Goal: Task Accomplishment & Management: Complete application form

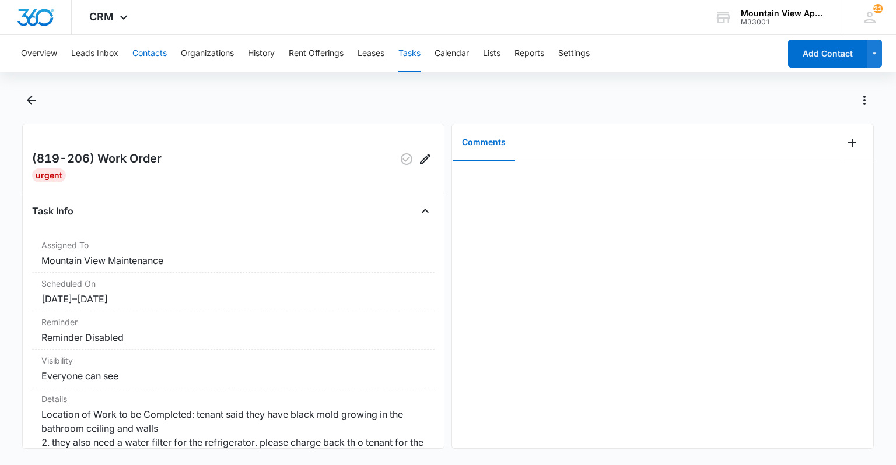
click at [151, 54] on button "Contacts" at bounding box center [149, 53] width 34 height 37
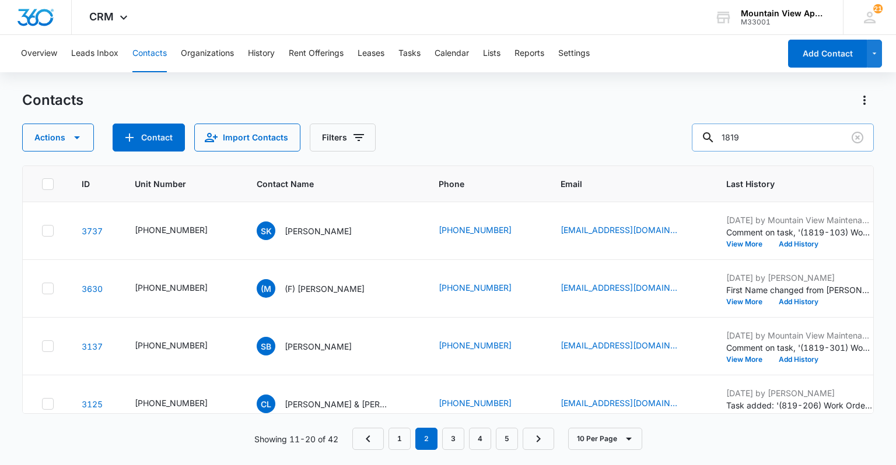
click at [763, 131] on input "1819" at bounding box center [783, 138] width 182 height 28
type input "1847"
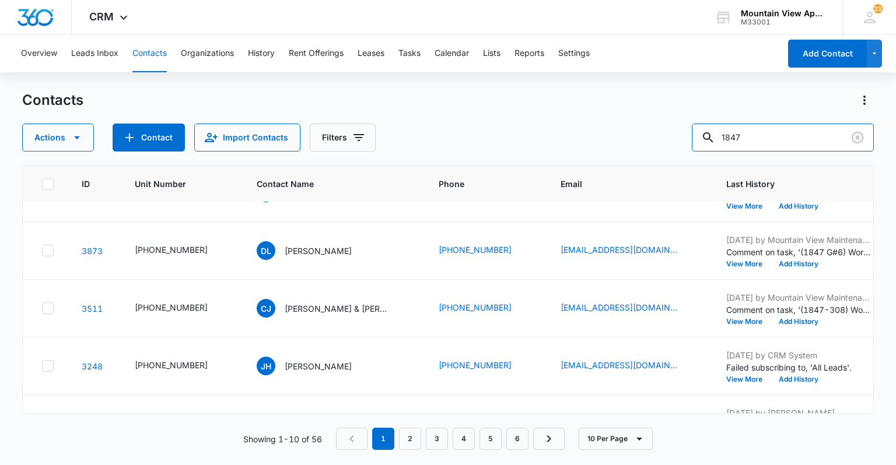
scroll to position [371, 0]
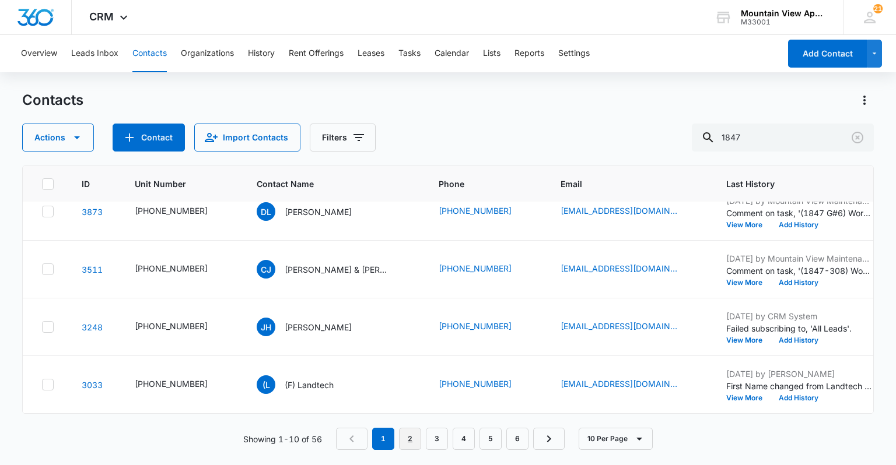
click at [407, 438] on link "2" at bounding box center [410, 439] width 22 height 22
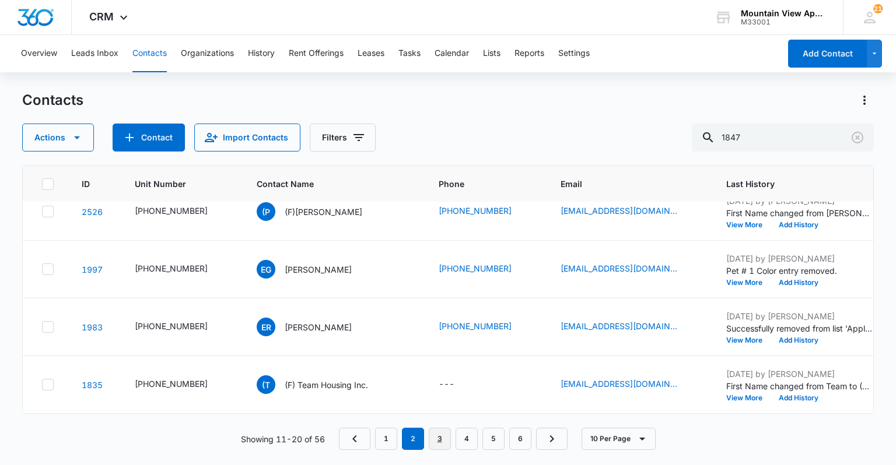
click at [441, 438] on link "3" at bounding box center [440, 439] width 22 height 22
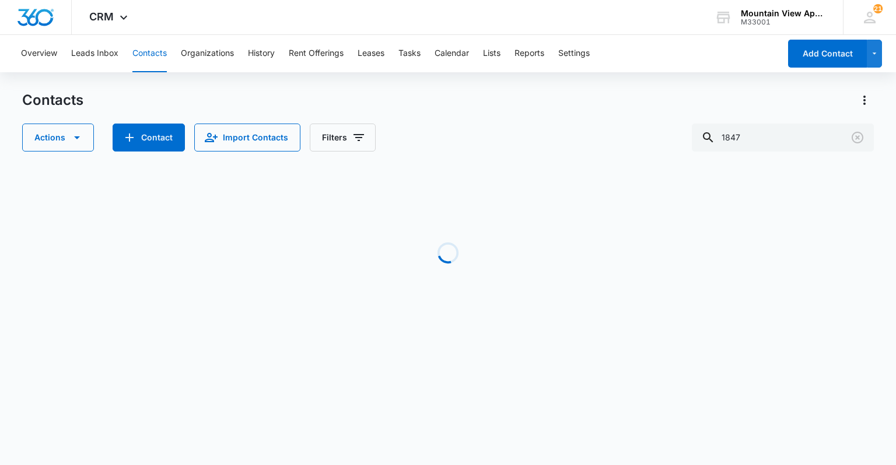
scroll to position [0, 0]
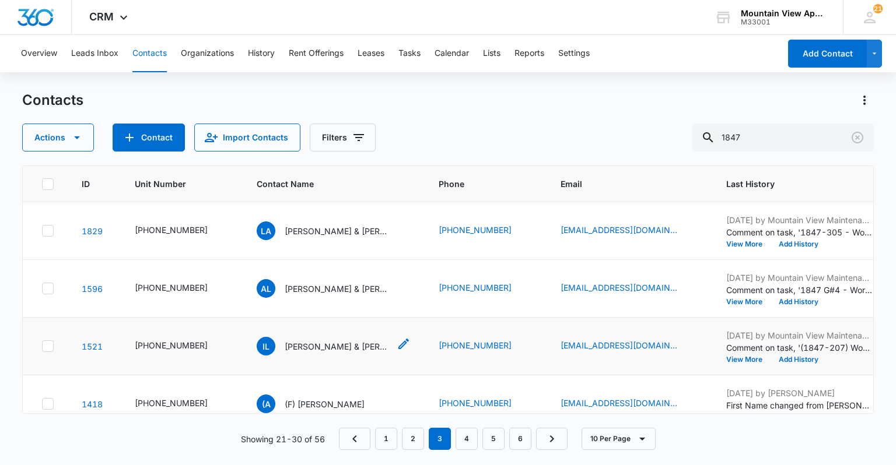
click at [308, 341] on p "[PERSON_NAME] & [PERSON_NAME]" at bounding box center [337, 347] width 105 height 12
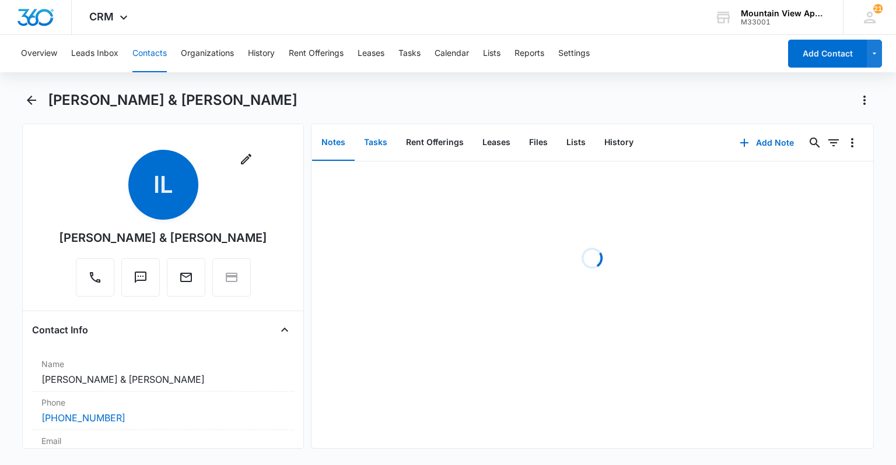
click at [375, 148] on button "Tasks" at bounding box center [375, 143] width 42 height 36
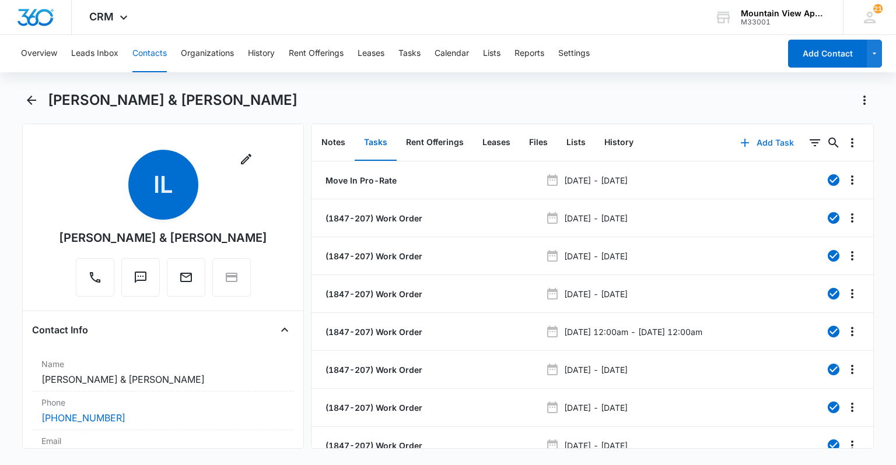
click at [738, 138] on icon "button" at bounding box center [745, 143] width 14 height 14
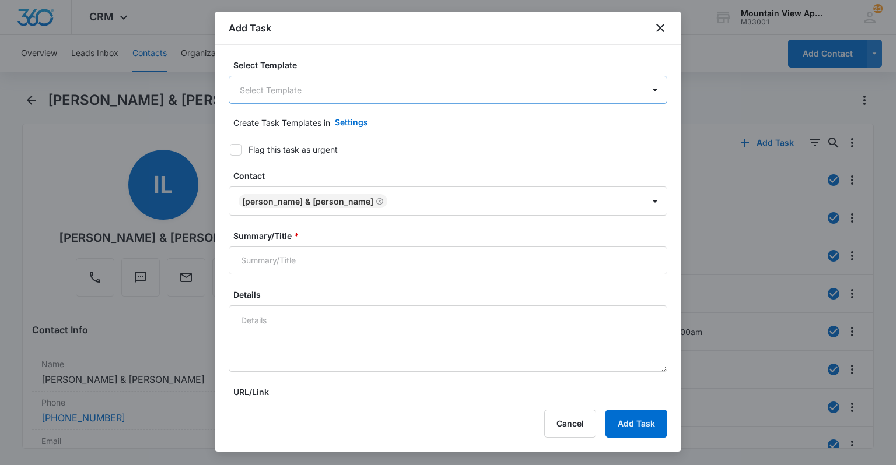
click at [331, 95] on body "CRM Apps Reputation Websites Forms CRM Email Social Content Ads Intelligence Fi…" at bounding box center [448, 232] width 896 height 465
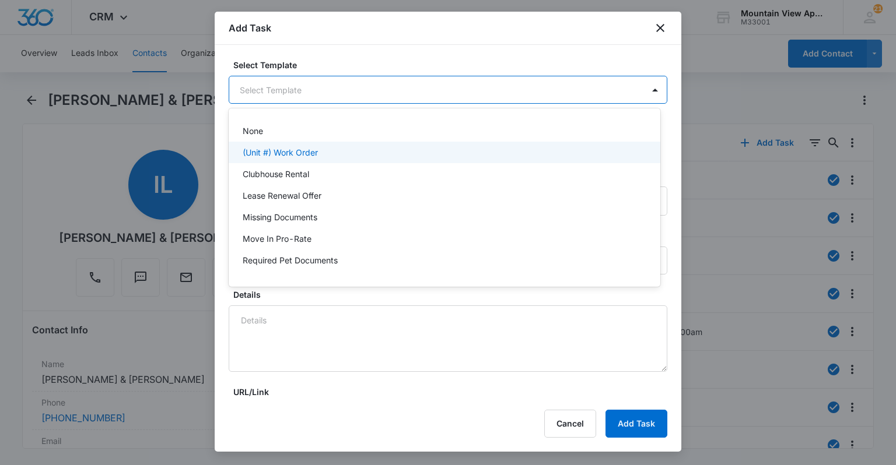
click at [322, 152] on div "(Unit #) Work Order" at bounding box center [443, 152] width 401 height 12
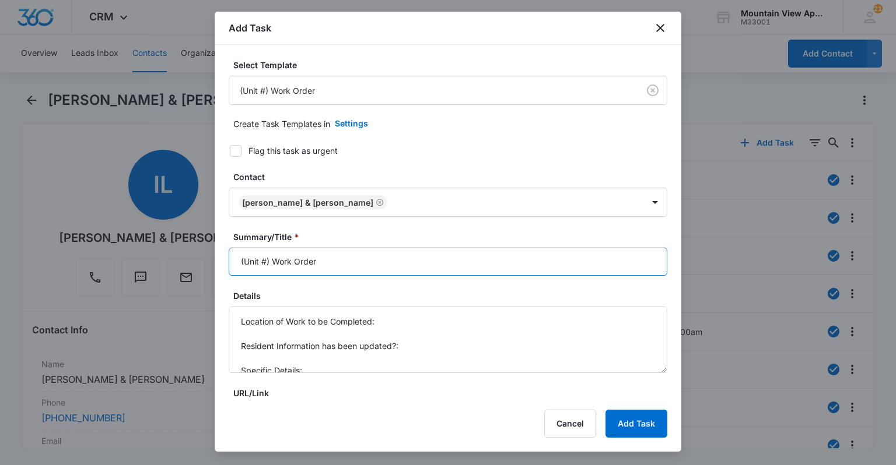
click at [265, 261] on input "(Unit #) Work Order" at bounding box center [448, 262] width 438 height 28
type input "(1847-207) Work Order"
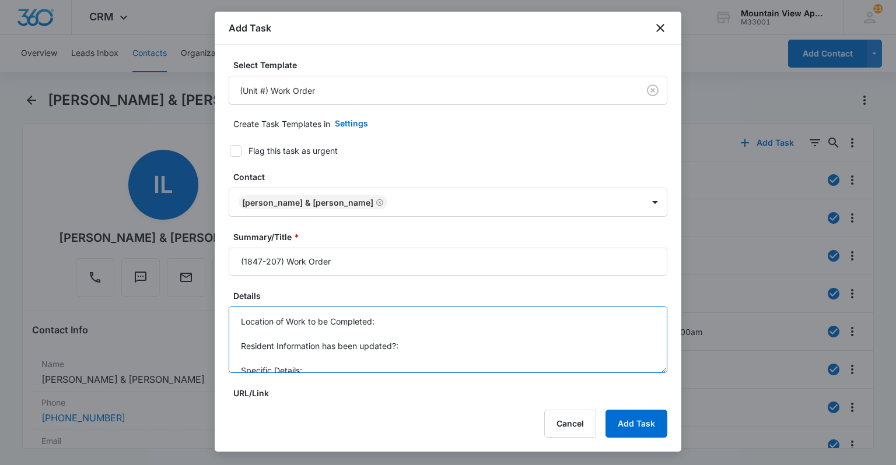
click at [416, 322] on textarea "Location of Work to be Completed: Resident Information has been updated?: Speci…" at bounding box center [448, 340] width 438 height 66
click at [424, 336] on textarea "Location of Work to be Completed: Kitchen. Resident Information has been update…" at bounding box center [448, 340] width 438 height 66
click at [424, 343] on textarea "Location of Work to be Completed: Kitchen. Resident Information has been update…" at bounding box center [448, 340] width 438 height 66
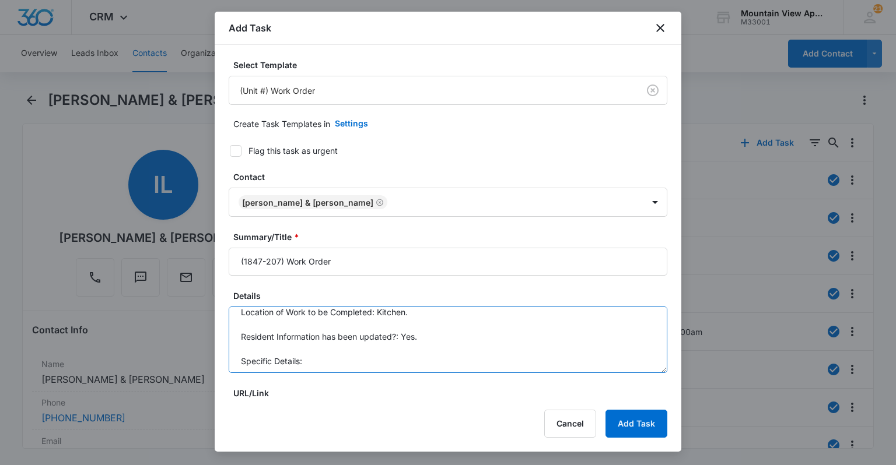
scroll to position [12, 0]
click at [429, 360] on textarea "Location of Work to be Completed: Kitchen. Resident Information has been update…" at bounding box center [448, 340] width 438 height 66
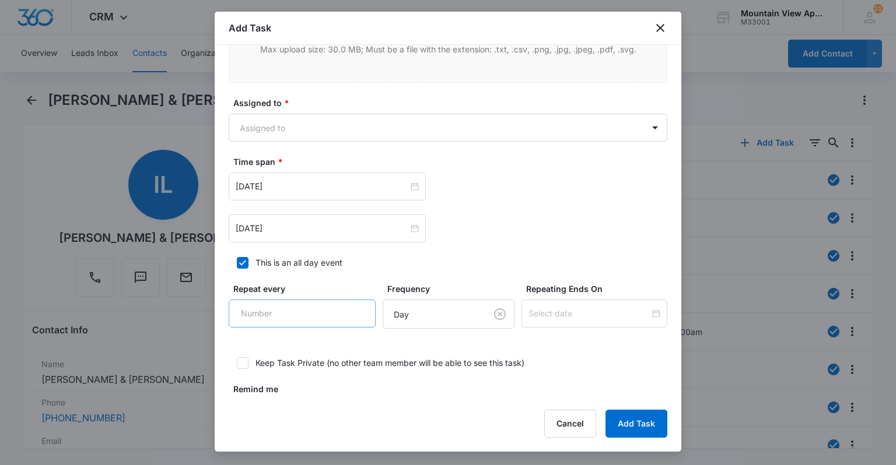
scroll to position [653, 0]
type textarea "Location of Work to be Completed: Kitchen. Resident Information has been update…"
click at [289, 131] on body "CRM Apps Reputation Websites Forms CRM Email Social Content Ads Intelligence Fi…" at bounding box center [448, 232] width 896 height 465
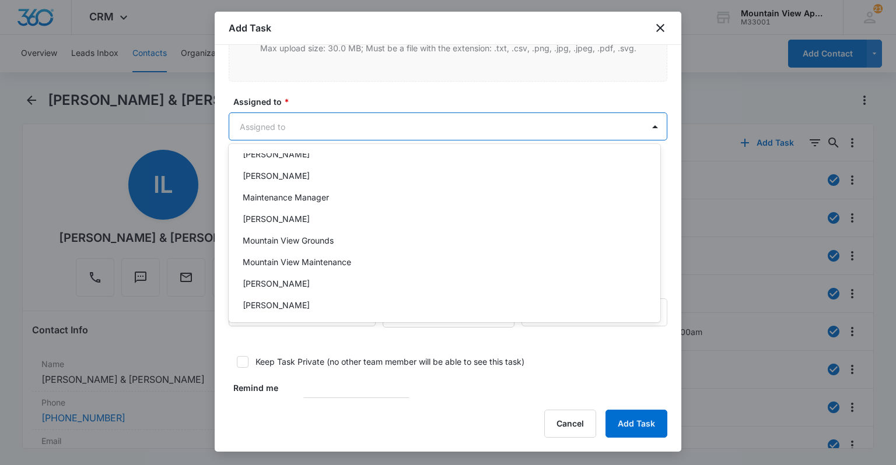
scroll to position [254, 0]
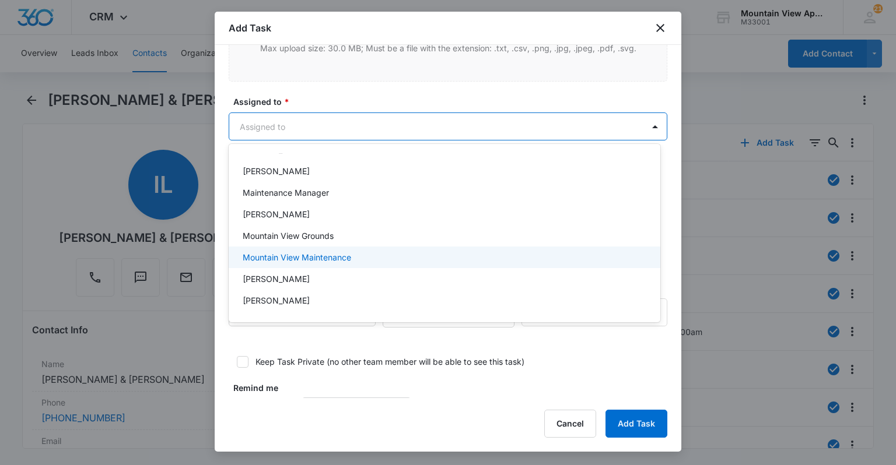
click at [339, 261] on p "Mountain View Maintenance" at bounding box center [297, 257] width 108 height 12
click at [431, 96] on div at bounding box center [448, 232] width 896 height 465
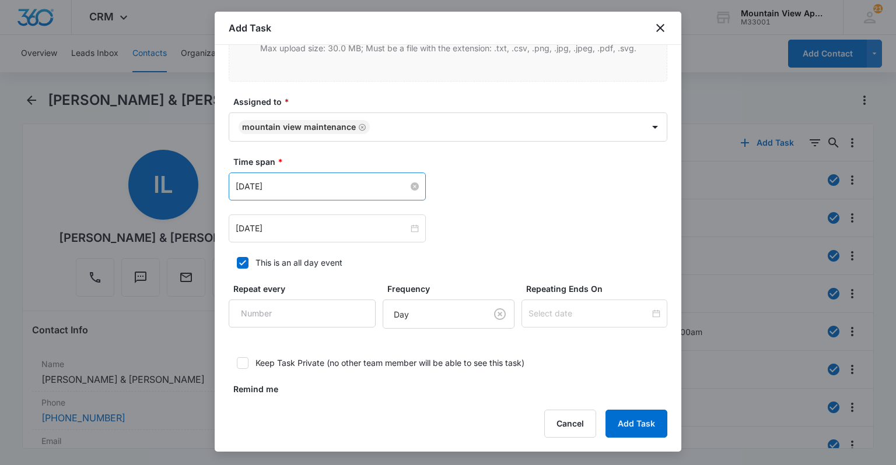
click at [279, 187] on input "[DATE]" at bounding box center [322, 186] width 173 height 13
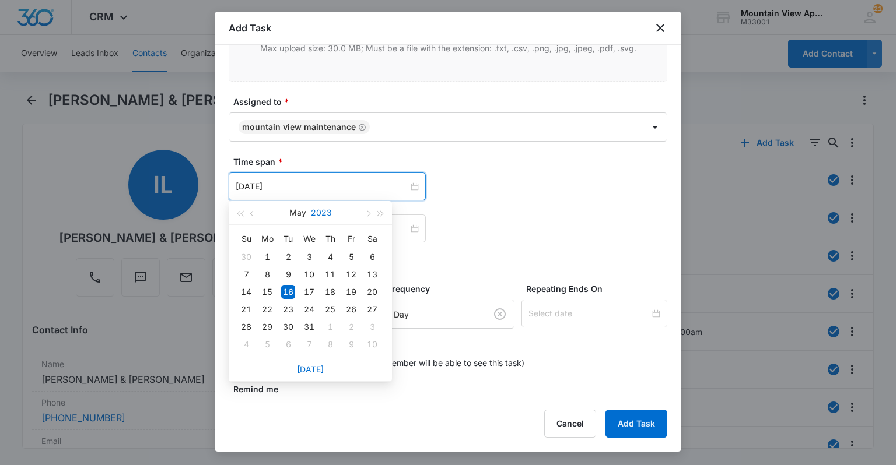
click at [314, 208] on button "2023" at bounding box center [321, 212] width 21 height 23
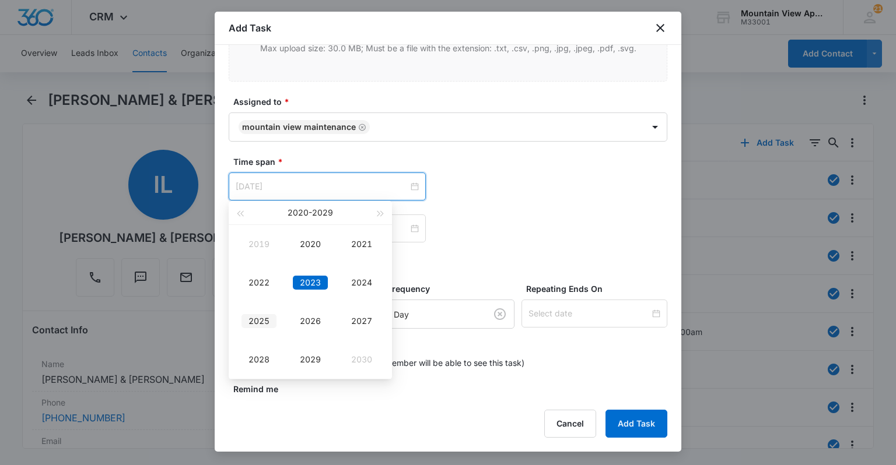
click at [254, 319] on div "2025" at bounding box center [258, 321] width 35 height 14
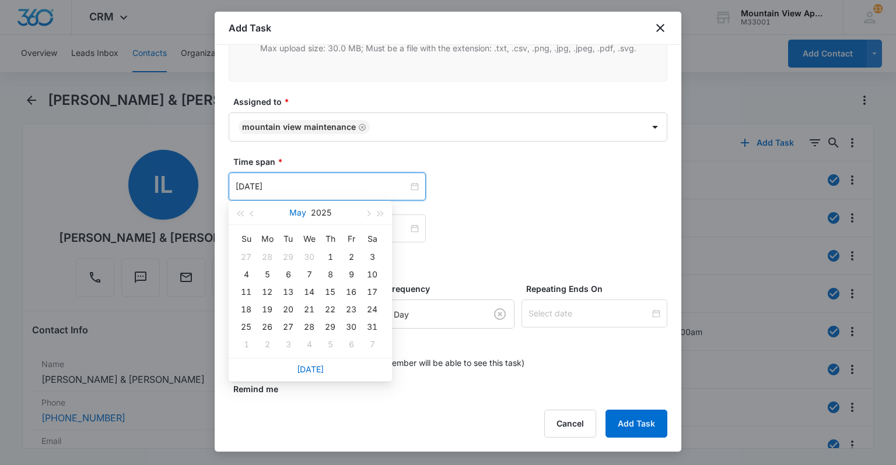
click at [303, 215] on button "May" at bounding box center [297, 212] width 17 height 23
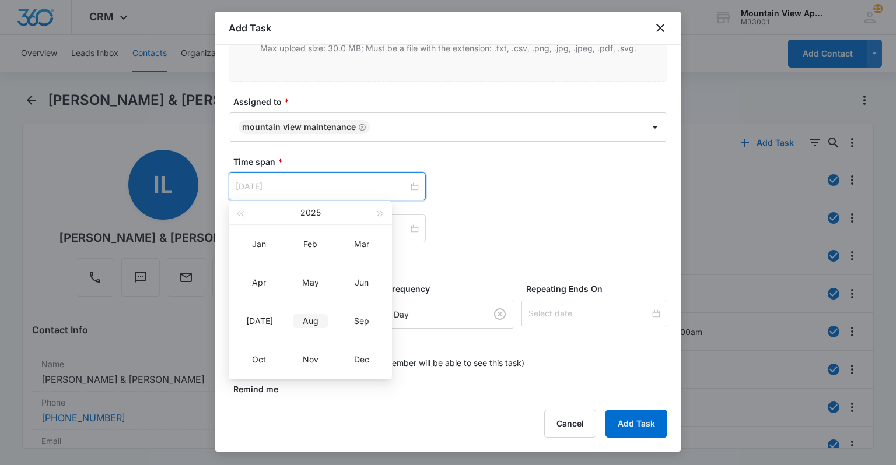
click at [314, 327] on div "Aug" at bounding box center [310, 321] width 35 height 14
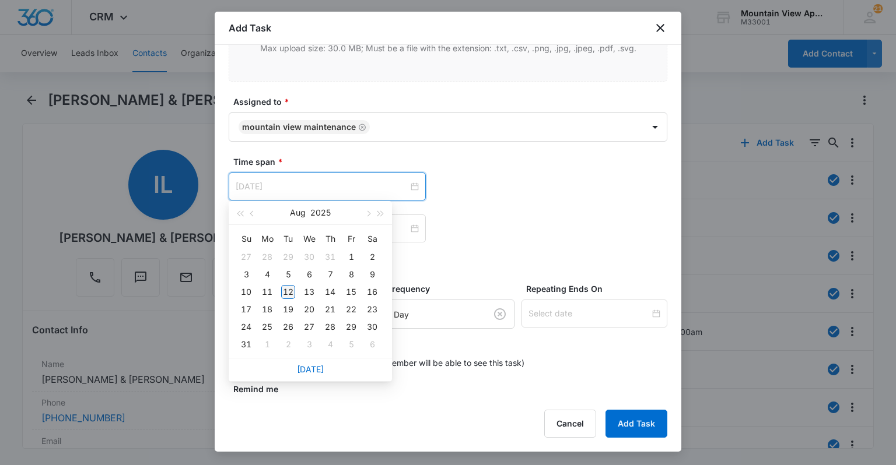
type input "[DATE]"
click at [290, 289] on div "12" at bounding box center [288, 292] width 14 height 14
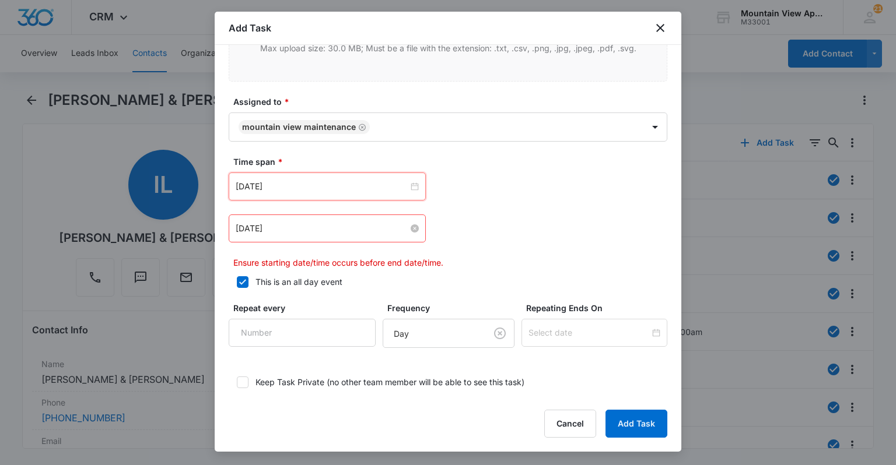
click at [278, 226] on input "[DATE]" at bounding box center [322, 228] width 173 height 13
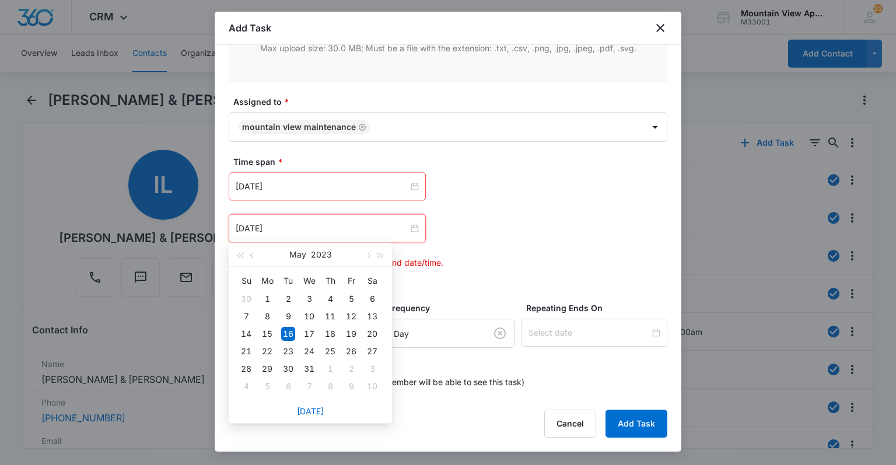
click at [310, 251] on div "[DATE]" at bounding box center [309, 254] width 101 height 23
click at [312, 251] on button "2023" at bounding box center [321, 254] width 21 height 23
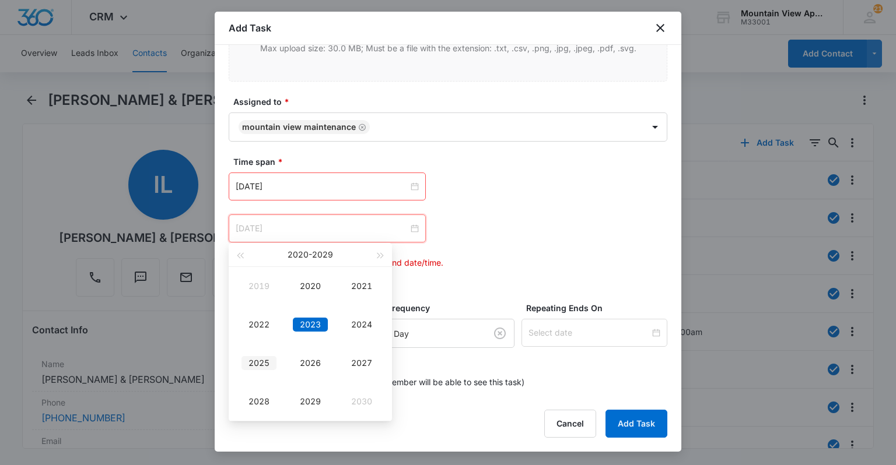
click at [264, 364] on div "2025" at bounding box center [258, 363] width 35 height 14
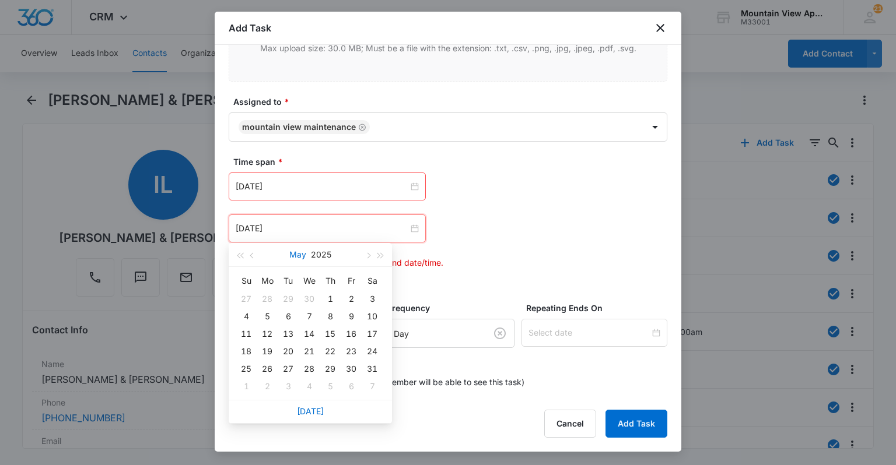
click at [295, 251] on button "May" at bounding box center [297, 254] width 17 height 23
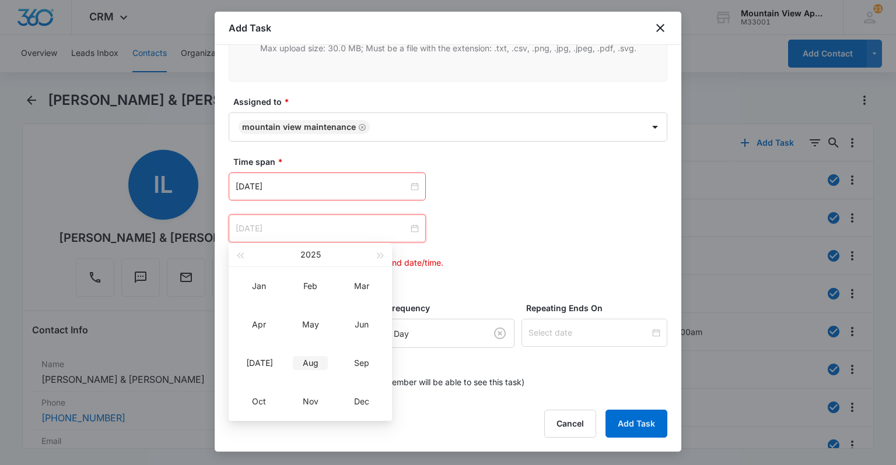
click at [300, 364] on div "Aug" at bounding box center [310, 363] width 35 height 14
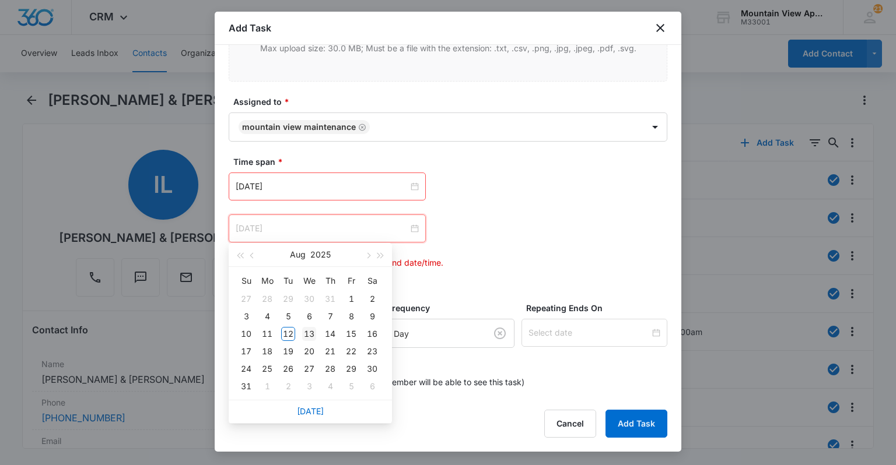
type input "[DATE]"
click at [310, 336] on div "13" at bounding box center [309, 334] width 14 height 14
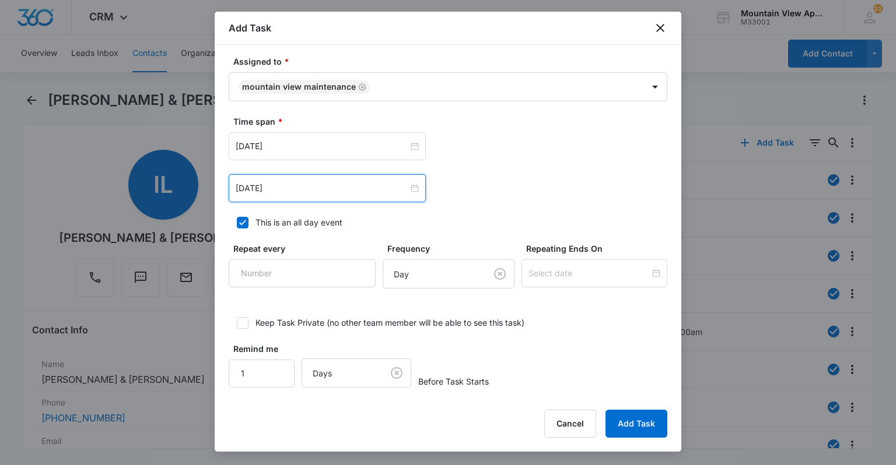
scroll to position [695, 0]
click at [626, 434] on button "Add Task" at bounding box center [636, 424] width 62 height 28
